Goal: Information Seeking & Learning: Learn about a topic

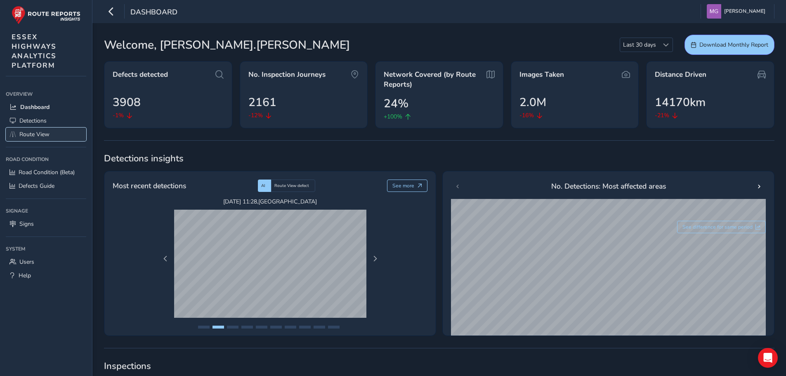
click at [37, 136] on span "Route View" at bounding box center [34, 134] width 30 height 8
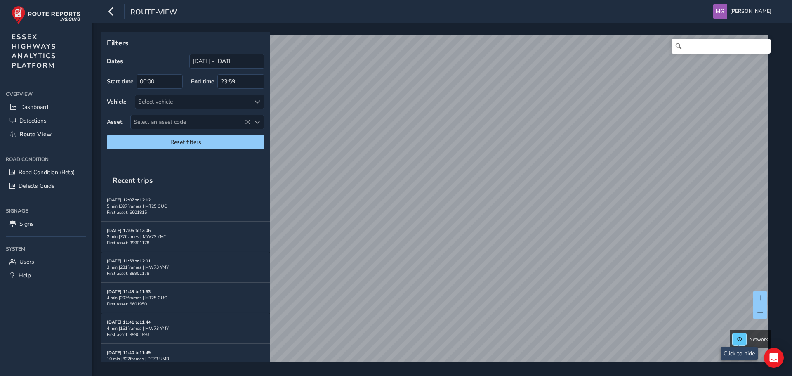
click at [739, 342] on button at bounding box center [740, 339] width 14 height 12
click at [738, 342] on button at bounding box center [740, 339] width 14 height 12
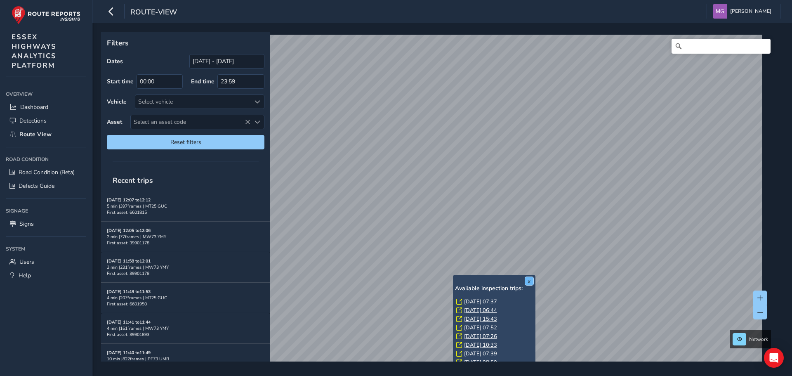
click at [526, 280] on button "x" at bounding box center [529, 281] width 8 height 8
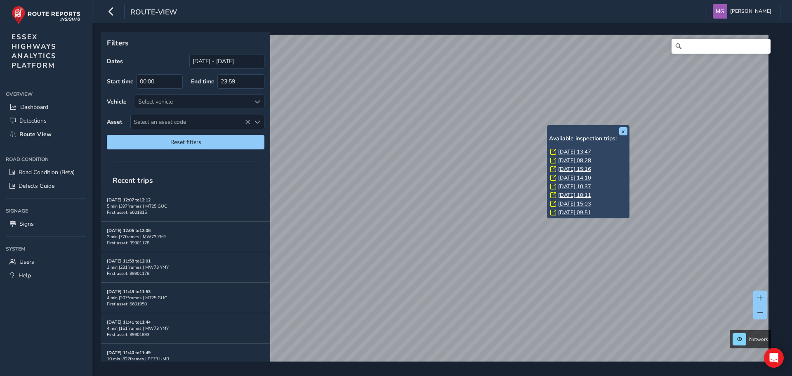
click at [547, 128] on div "x Available inspection trips: [DATE] 13:47 [DATE] 08:28 [DATE] 15:16 [DATE] 14:…" at bounding box center [588, 171] width 83 height 93
click at [566, 152] on link "[DATE] 13:47" at bounding box center [574, 151] width 33 height 7
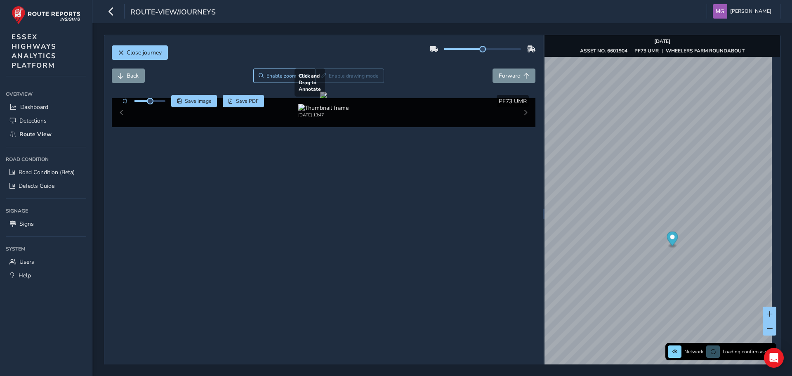
drag, startPoint x: 425, startPoint y: 194, endPoint x: 336, endPoint y: 193, distance: 89.6
click at [327, 98] on div at bounding box center [323, 95] width 7 height 7
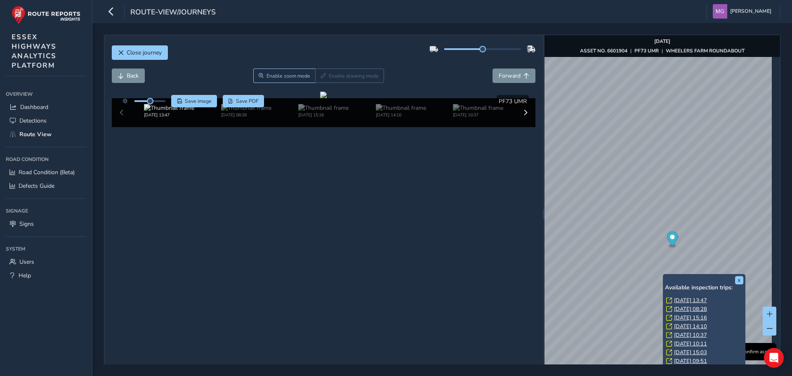
click at [664, 275] on div "x Available inspection trips: [DATE] 13:47 [DATE] 08:28 [DATE] 15:16 [DATE] 14:…" at bounding box center [704, 320] width 83 height 93
click at [674, 300] on link "[DATE] 13:47" at bounding box center [690, 300] width 33 height 7
click at [675, 309] on link "[DATE] 08:28" at bounding box center [690, 308] width 33 height 7
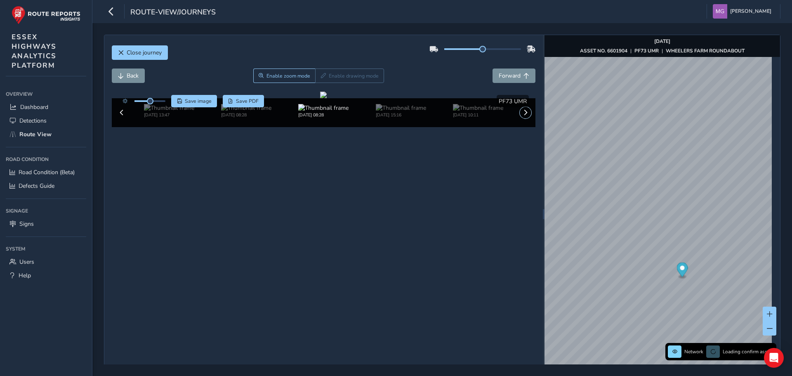
click at [523, 116] on span at bounding box center [526, 113] width 6 height 6
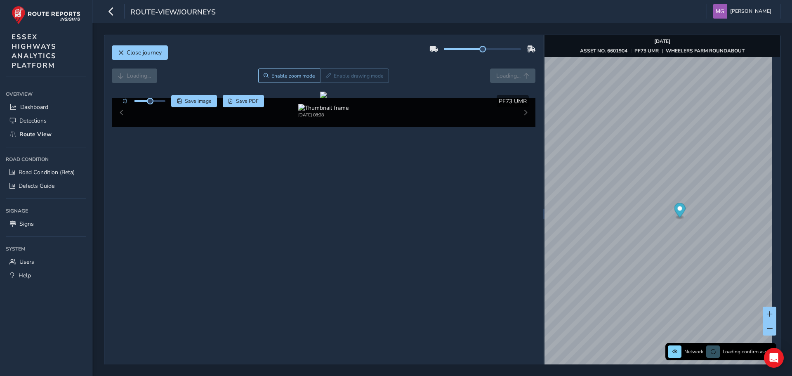
click at [119, 127] on div "[DATE] 08:28" at bounding box center [324, 112] width 424 height 29
click at [119, 127] on div "[DATE] 08:28 [DATE] 15:16 [DATE] 10:11 [DATE] 09:51" at bounding box center [324, 112] width 424 height 29
click at [120, 127] on div "[DATE] 08:28 [DATE] 15:16 [DATE] 10:11 [DATE] 09:51" at bounding box center [324, 112] width 424 height 29
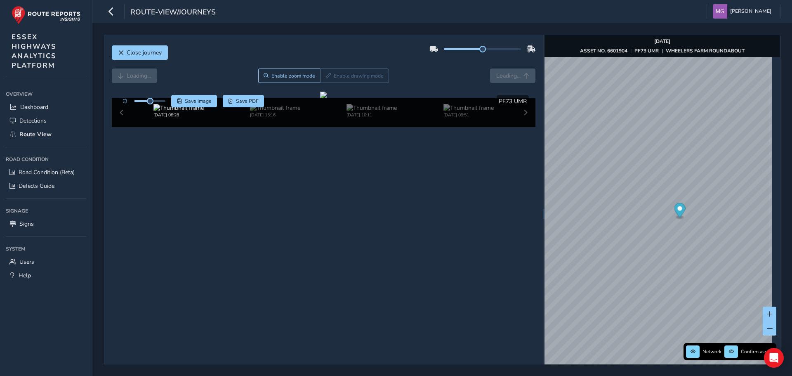
click at [120, 127] on div "[DATE] 08:28 [DATE] 15:16 [DATE] 10:11 [DATE] 09:51" at bounding box center [324, 112] width 424 height 29
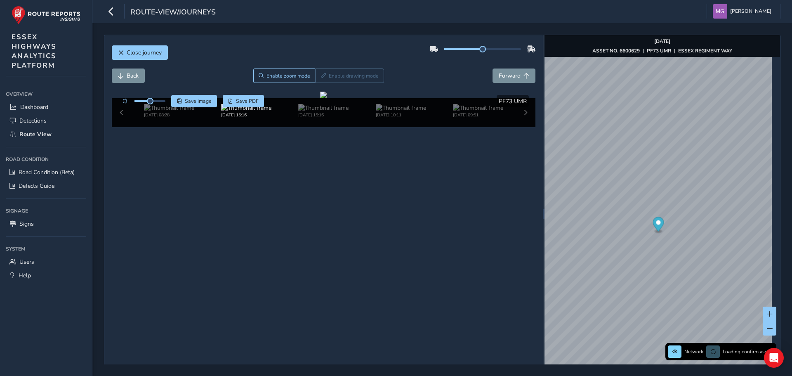
click at [120, 127] on div "[DATE] 08:28 [DATE] 15:16 [DATE] 15:16 [DATE] 10:11 [DATE] 09:51" at bounding box center [324, 112] width 424 height 29
click at [120, 127] on div "[DATE] 15:16" at bounding box center [324, 112] width 424 height 29
click at [120, 116] on span at bounding box center [122, 113] width 6 height 6
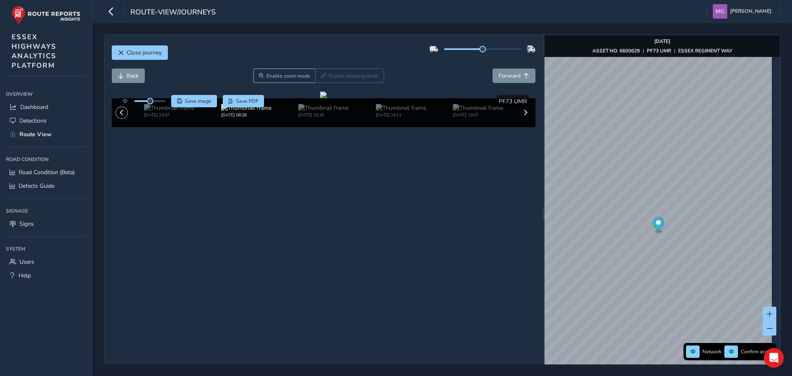
click at [120, 116] on span at bounding box center [122, 113] width 6 height 6
click at [120, 127] on div "[DATE] 13:47 [DATE] 08:28 [DATE] 15:16 [DATE] 14:11 [DATE] 10:37 [DATE] 10:11 […" at bounding box center [324, 112] width 424 height 29
click at [120, 127] on div "[DATE] 13:47 [DATE] 08:28 [DATE] 15:16 [DATE] 10:11 [DATE] 09:51" at bounding box center [324, 112] width 424 height 29
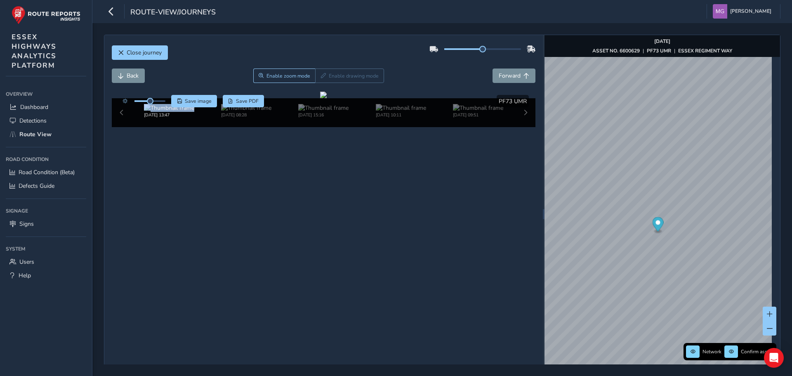
click at [120, 127] on div "[DATE] 13:47 [DATE] 08:28 [DATE] 15:16 [DATE] 10:11 [DATE] 09:51" at bounding box center [324, 112] width 424 height 29
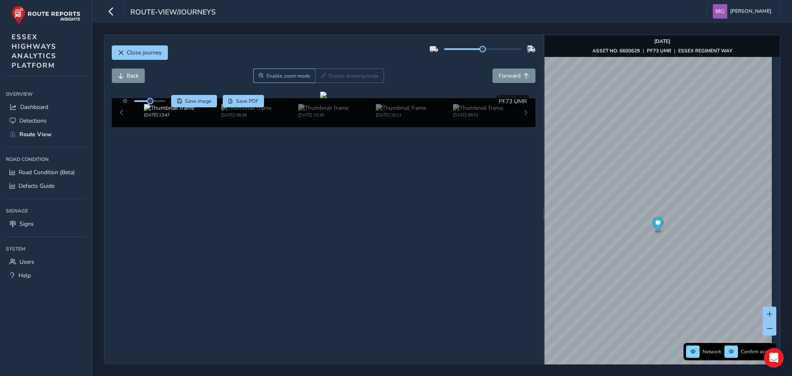
click at [120, 127] on div "[DATE] 13:47 [DATE] 08:28 [DATE] 15:16 [DATE] 10:11 [DATE] 09:51" at bounding box center [324, 112] width 424 height 29
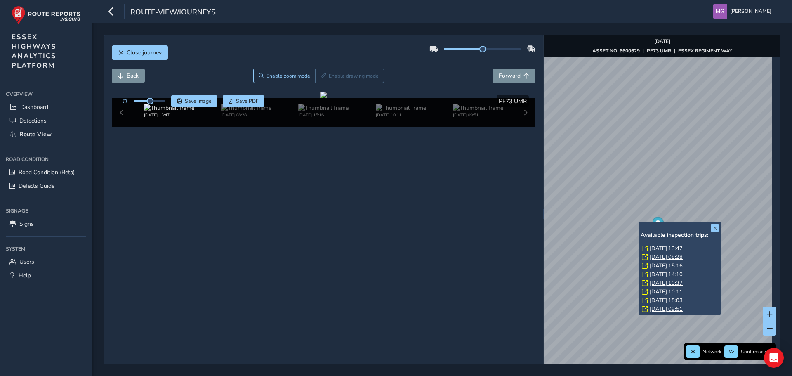
click at [640, 223] on div "x Available inspection trips: [DATE] 13:47 [DATE] 08:28 [DATE] 15:16 [DATE] 14:…" at bounding box center [680, 268] width 83 height 93
click at [639, 224] on div "x Available inspection trips: [DATE] 13:47 [DATE] 08:28 [DATE] 15:16 [DATE] 14:…" at bounding box center [680, 268] width 83 height 93
click at [654, 248] on link "[DATE] 13:47" at bounding box center [666, 248] width 33 height 7
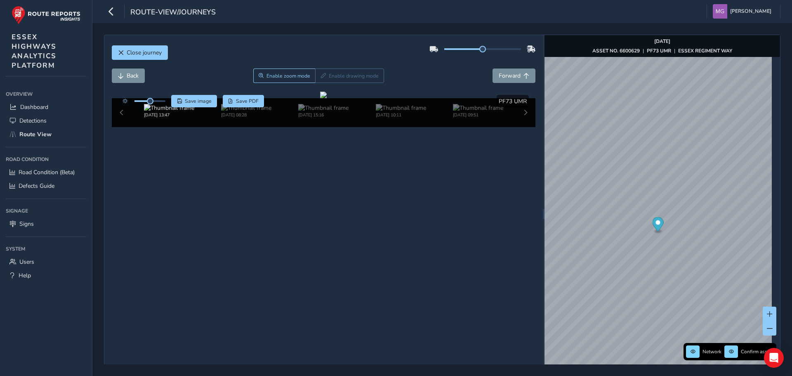
click at [518, 127] on div "[DATE] 13:47 [DATE] 08:28 [DATE] 15:16 [DATE] 10:11 [DATE] 09:51" at bounding box center [324, 112] width 424 height 29
click at [522, 127] on div "[DATE] 13:47 [DATE] 08:28 [DATE] 15:16 [DATE] 10:11 [DATE] 09:51" at bounding box center [324, 112] width 424 height 29
click at [599, 168] on div "x" at bounding box center [638, 176] width 83 height 18
click at [632, 184] on img "Preview frame" at bounding box center [638, 180] width 21 height 7
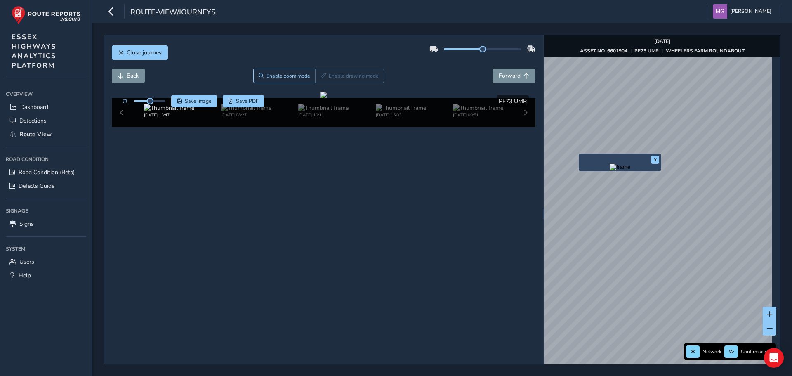
click at [581, 155] on div "x" at bounding box center [620, 163] width 83 height 18
click at [653, 161] on button "x" at bounding box center [655, 160] width 8 height 8
click at [588, 163] on div "x" at bounding box center [628, 170] width 83 height 18
click at [618, 177] on img "Preview frame" at bounding box center [628, 174] width 21 height 7
click at [598, 169] on div "x" at bounding box center [638, 176] width 83 height 18
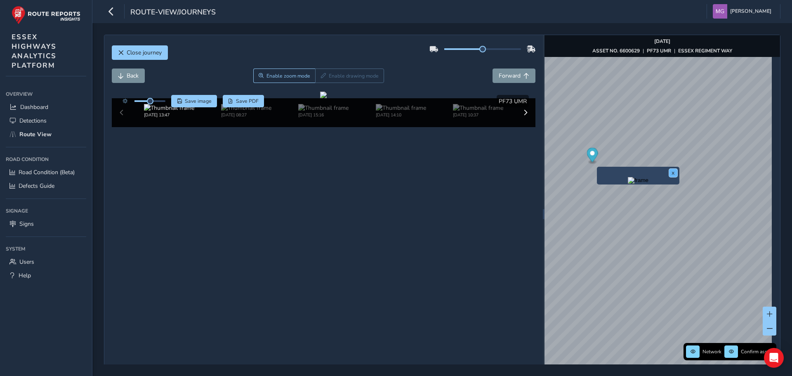
click at [670, 172] on button "x" at bounding box center [673, 173] width 8 height 8
click at [599, 169] on div "x" at bounding box center [638, 176] width 78 height 14
click at [673, 172] on button "x" at bounding box center [673, 173] width 8 height 8
click at [608, 174] on div "x" at bounding box center [648, 179] width 83 height 18
click at [638, 187] on img "Preview frame" at bounding box center [648, 184] width 21 height 7
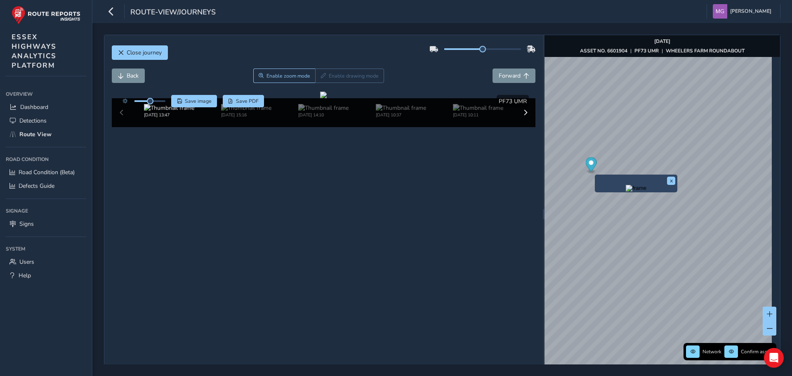
click at [595, 176] on div "x" at bounding box center [636, 184] width 83 height 18
click at [626, 191] on img "Preview frame" at bounding box center [636, 188] width 21 height 7
